Goal: Book appointment/travel/reservation

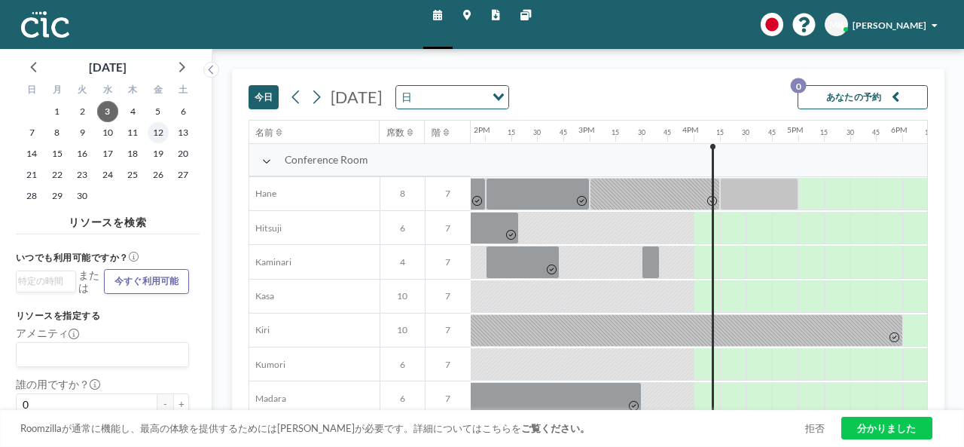
scroll to position [0, 1542]
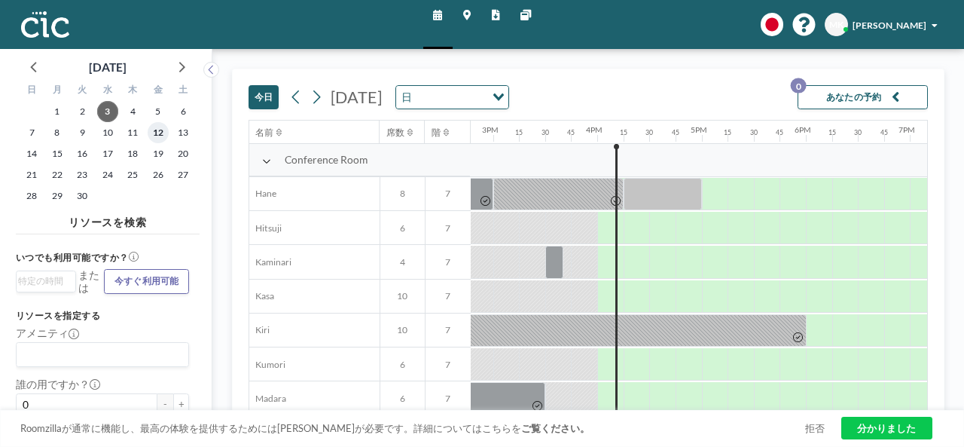
click at [163, 133] on font "12" at bounding box center [158, 132] width 11 height 11
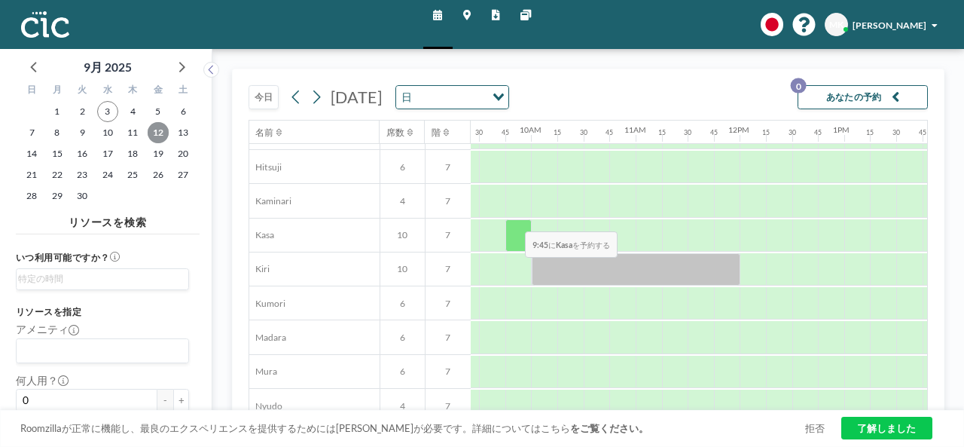
scroll to position [0, 982]
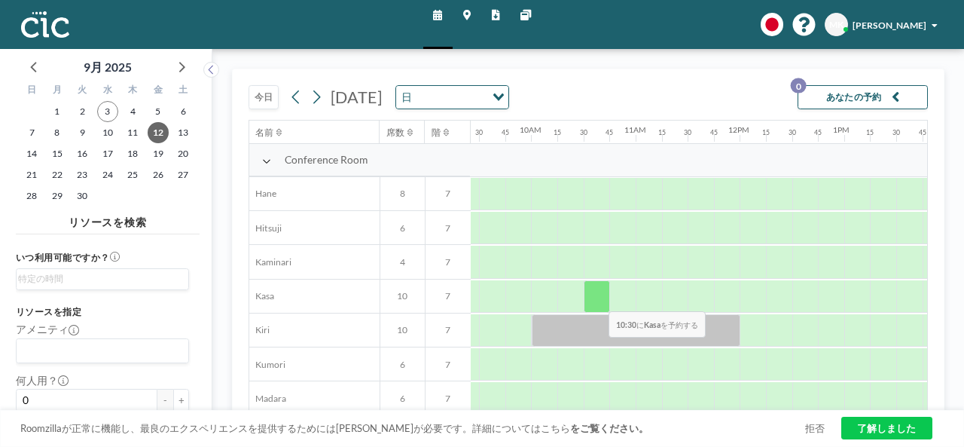
click at [597, 300] on div at bounding box center [597, 296] width 26 height 32
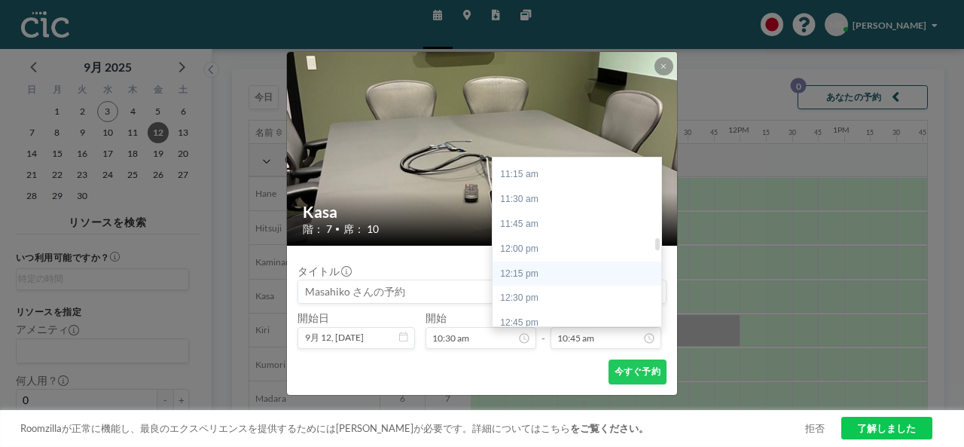
scroll to position [1144, 0]
click at [547, 267] on div "12:30 pm" at bounding box center [581, 267] width 176 height 25
type input "12:30 pm"
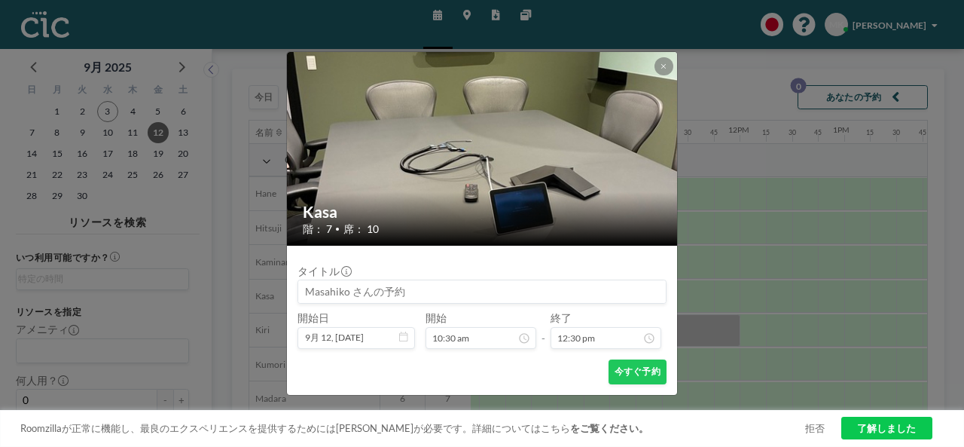
scroll to position [1242, 0]
click at [664, 67] on icon at bounding box center [663, 66] width 5 height 5
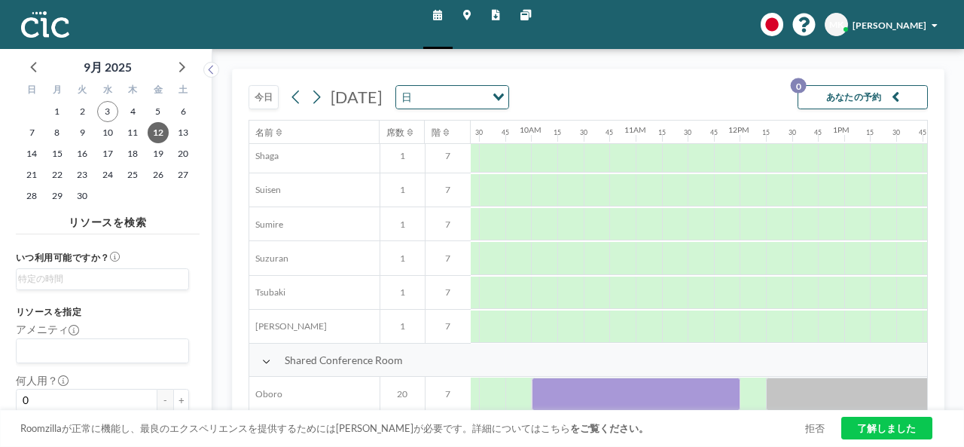
scroll to position [965, 982]
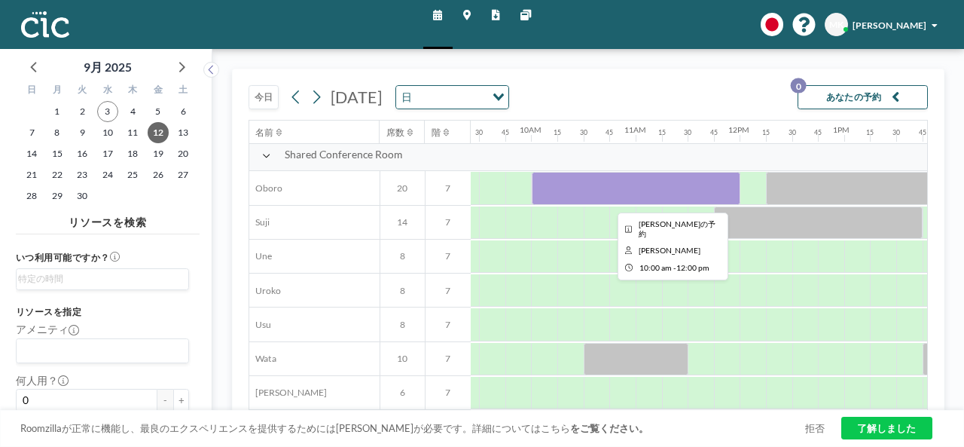
click at [616, 188] on div at bounding box center [636, 188] width 209 height 32
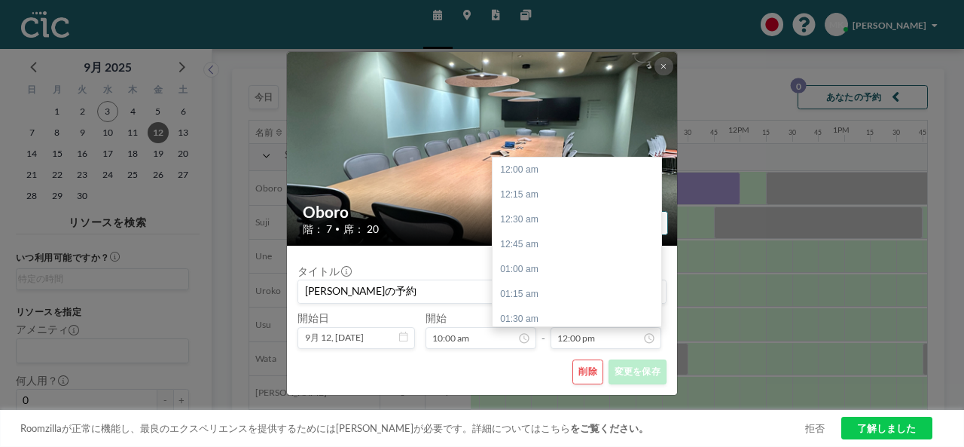
scroll to position [1193, 0]
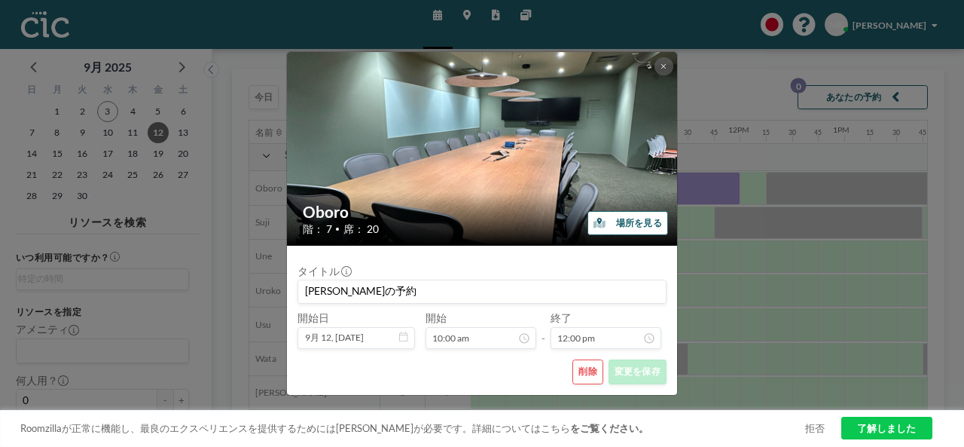
click at [592, 373] on button "削除" at bounding box center [588, 371] width 30 height 25
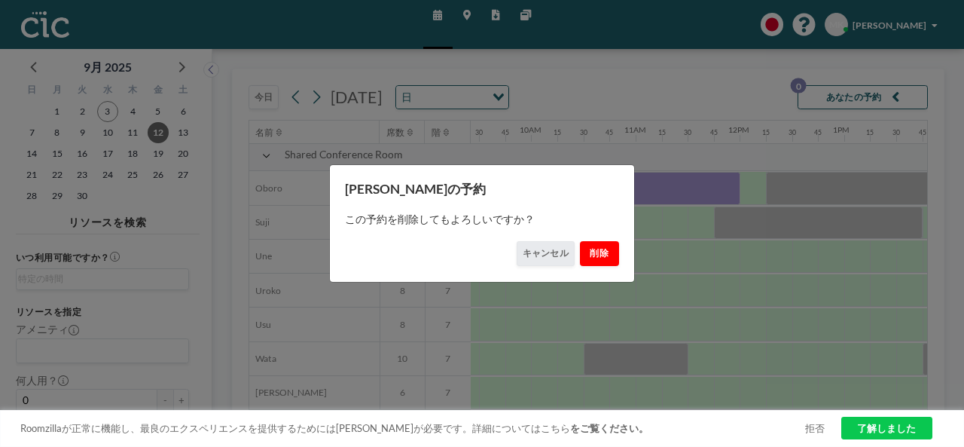
click at [600, 252] on button "削除" at bounding box center [599, 253] width 39 height 25
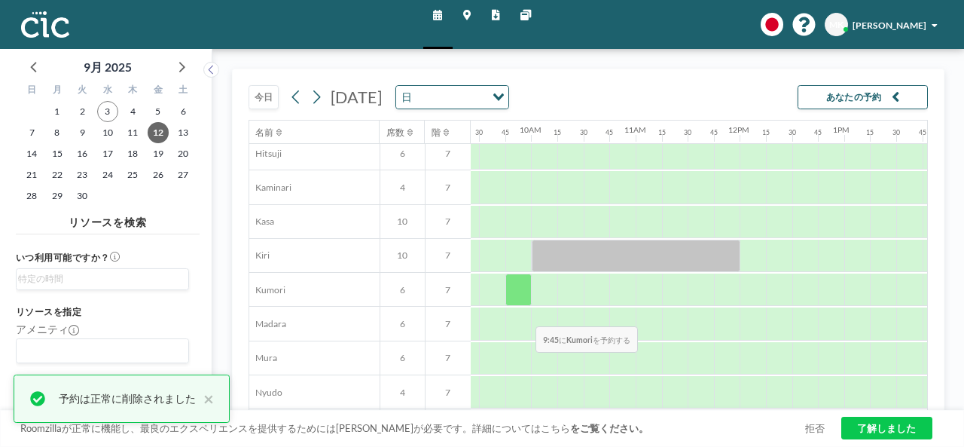
scroll to position [75, 982]
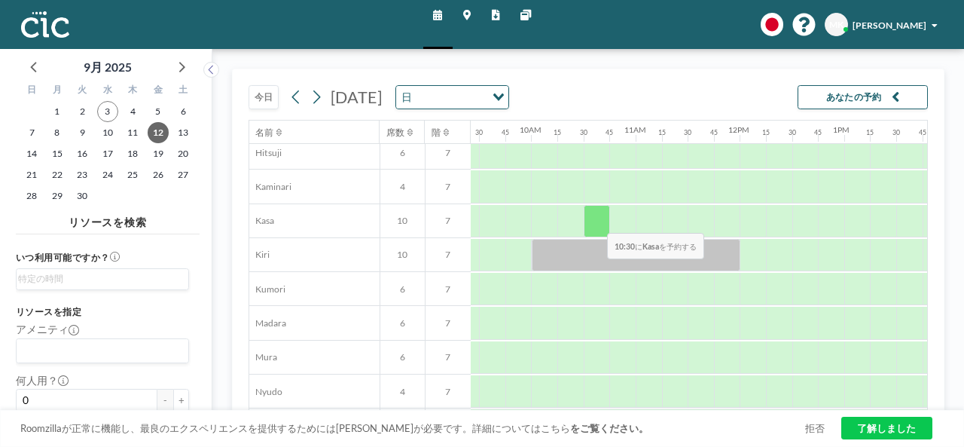
click at [596, 221] on div at bounding box center [597, 221] width 26 height 32
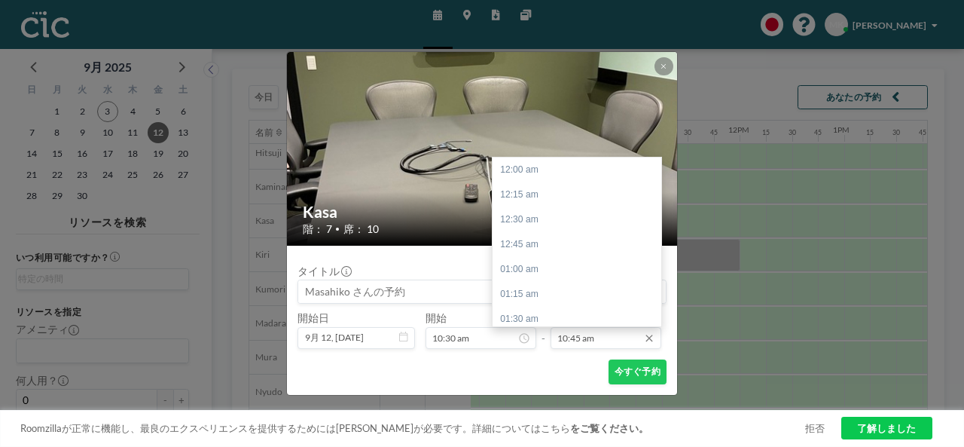
scroll to position [1068, 0]
click at [585, 342] on input "10:45 am" at bounding box center [606, 338] width 111 height 22
click at [551, 264] on div "12:30 pm" at bounding box center [581, 267] width 176 height 25
type input "12:30 pm"
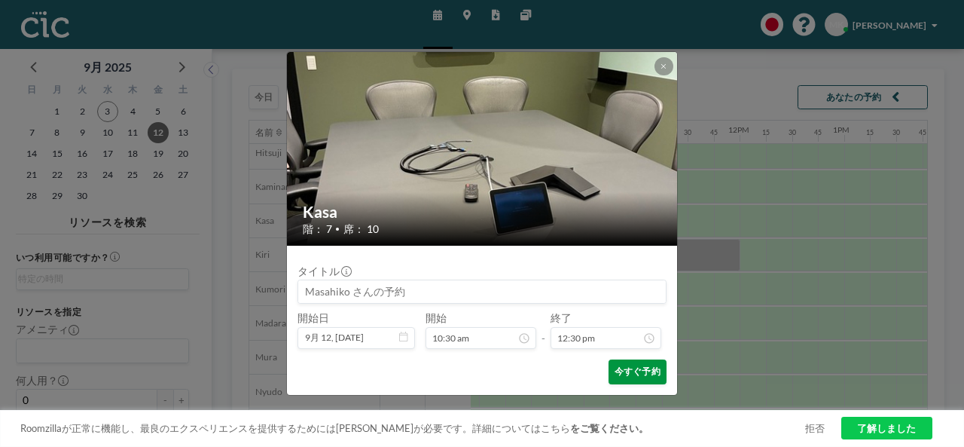
scroll to position [1242, 0]
click at [622, 367] on button "今すぐ予約" at bounding box center [638, 371] width 58 height 25
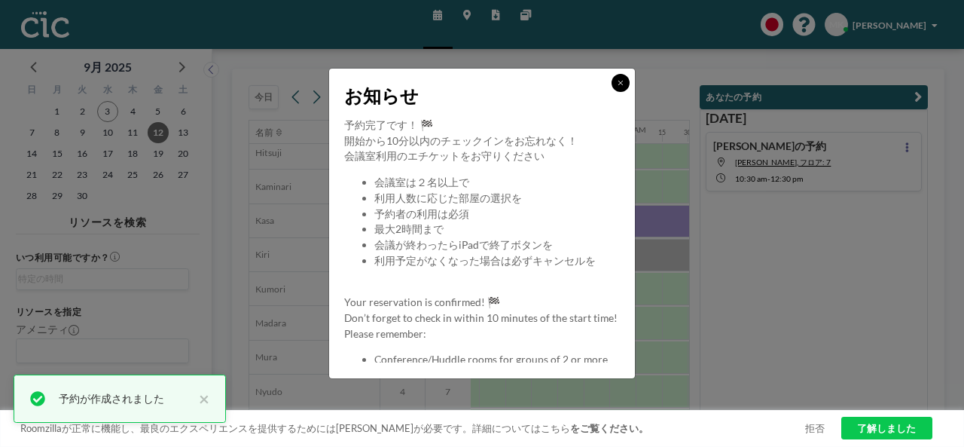
click at [626, 81] on button at bounding box center [621, 83] width 18 height 18
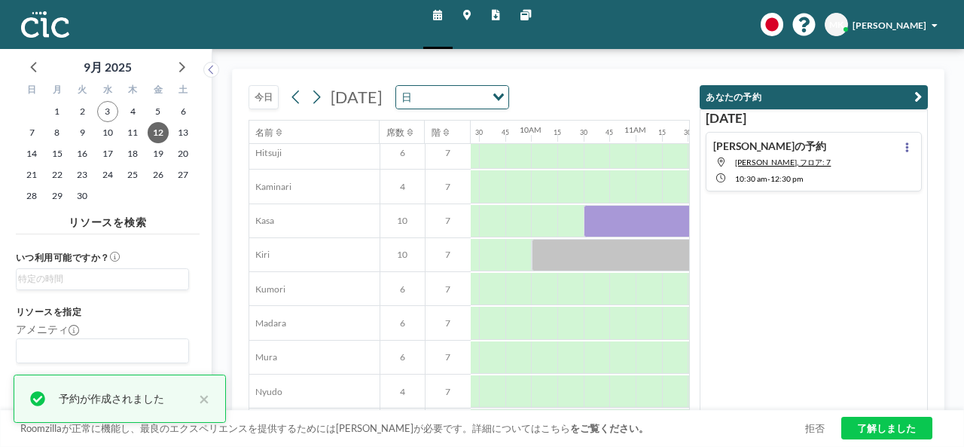
click at [915, 94] on icon "button" at bounding box center [919, 98] width 8 height 16
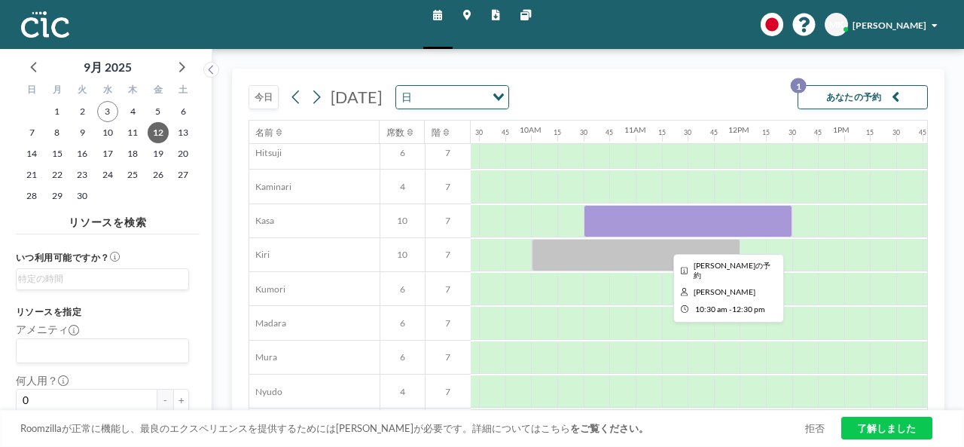
click at [697, 221] on div at bounding box center [688, 221] width 209 height 32
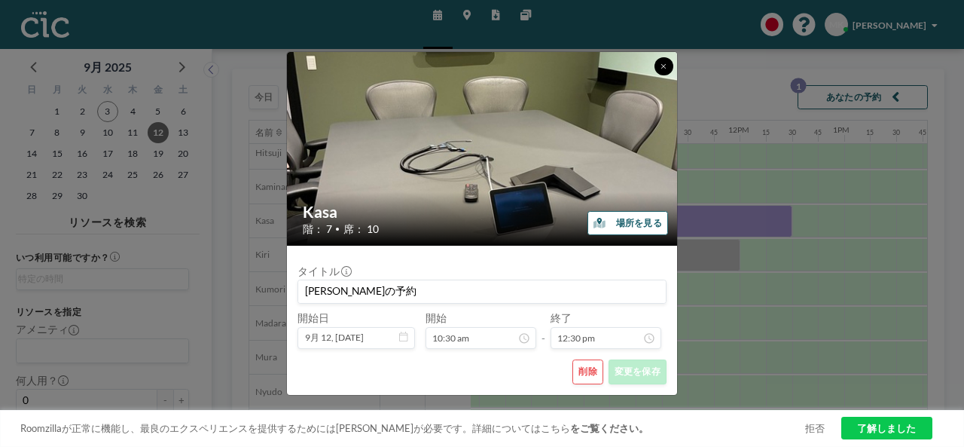
click at [666, 60] on button at bounding box center [664, 66] width 18 height 18
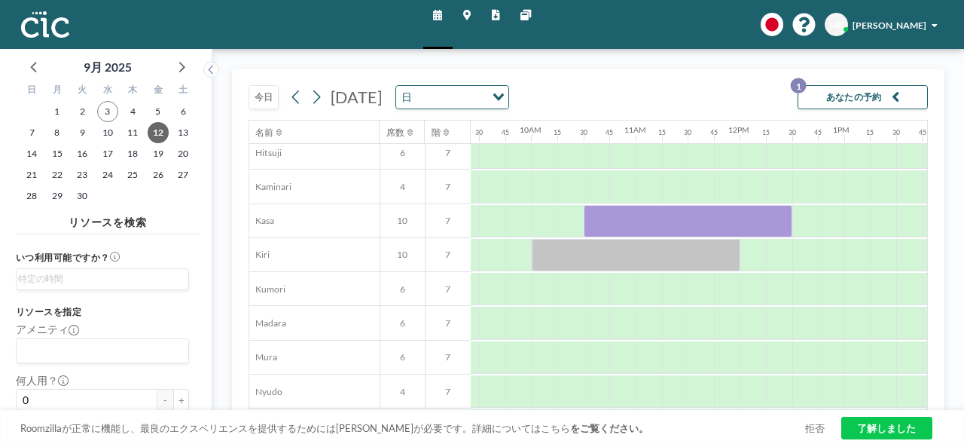
click at [826, 93] on button "あなたの予約 1" at bounding box center [863, 97] width 130 height 25
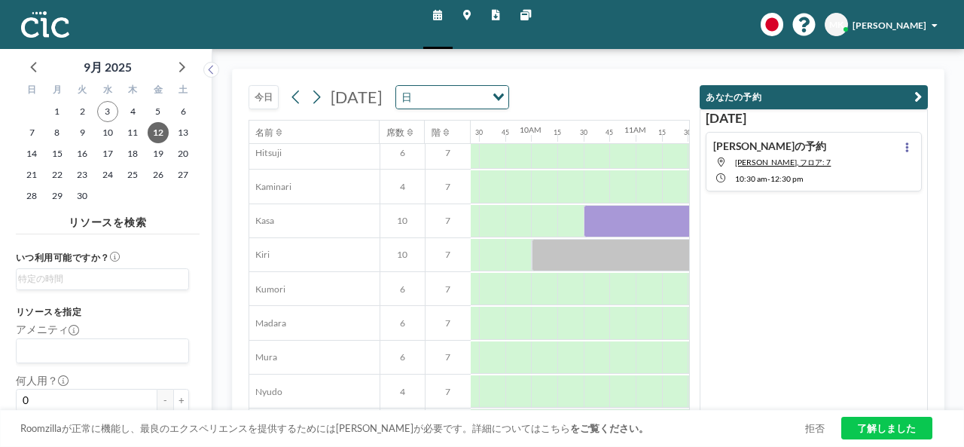
click at [915, 94] on icon "button" at bounding box center [919, 98] width 8 height 16
